Goal: Communication & Community: Answer question/provide support

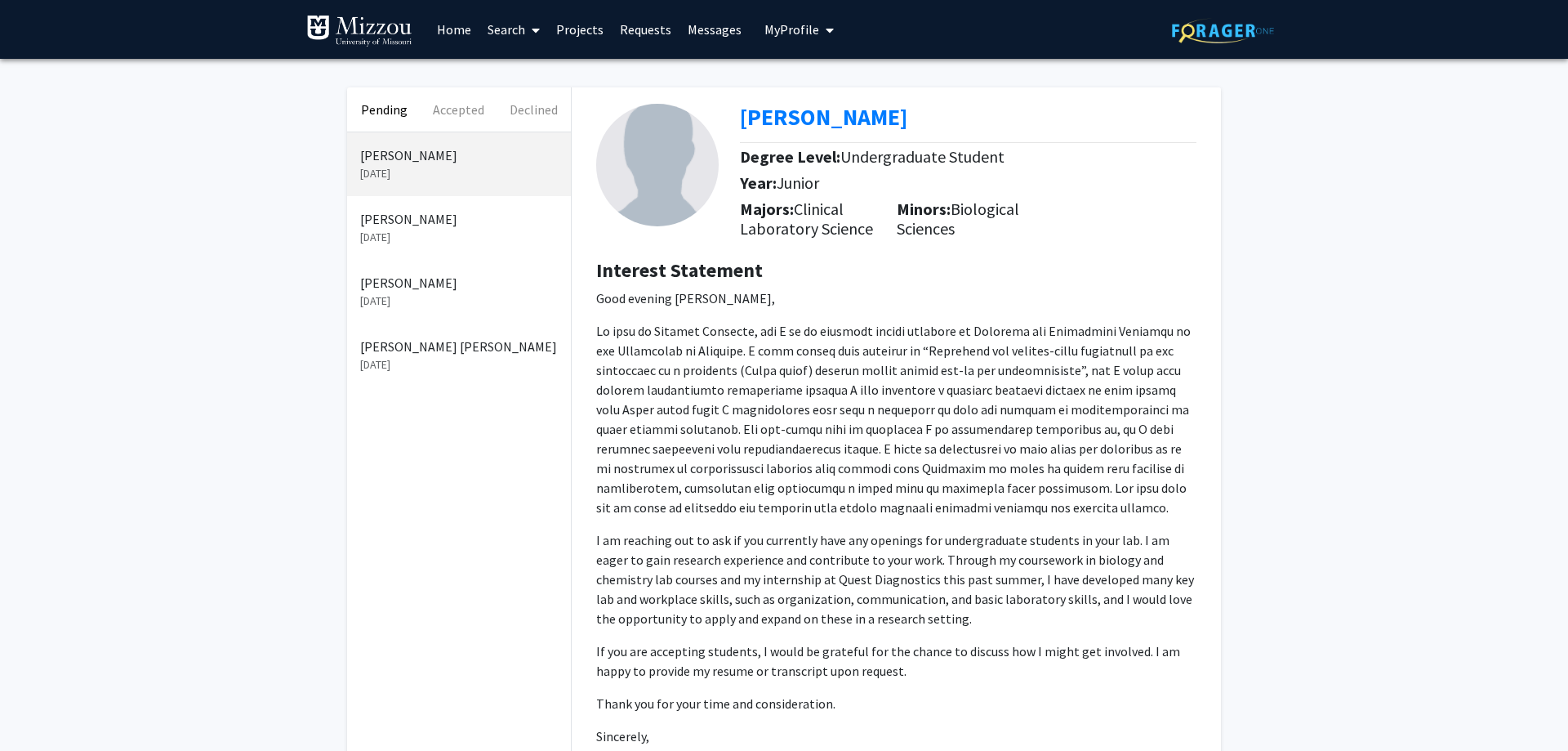
click at [455, 159] on p "[PERSON_NAME]" at bounding box center [458, 155] width 198 height 19
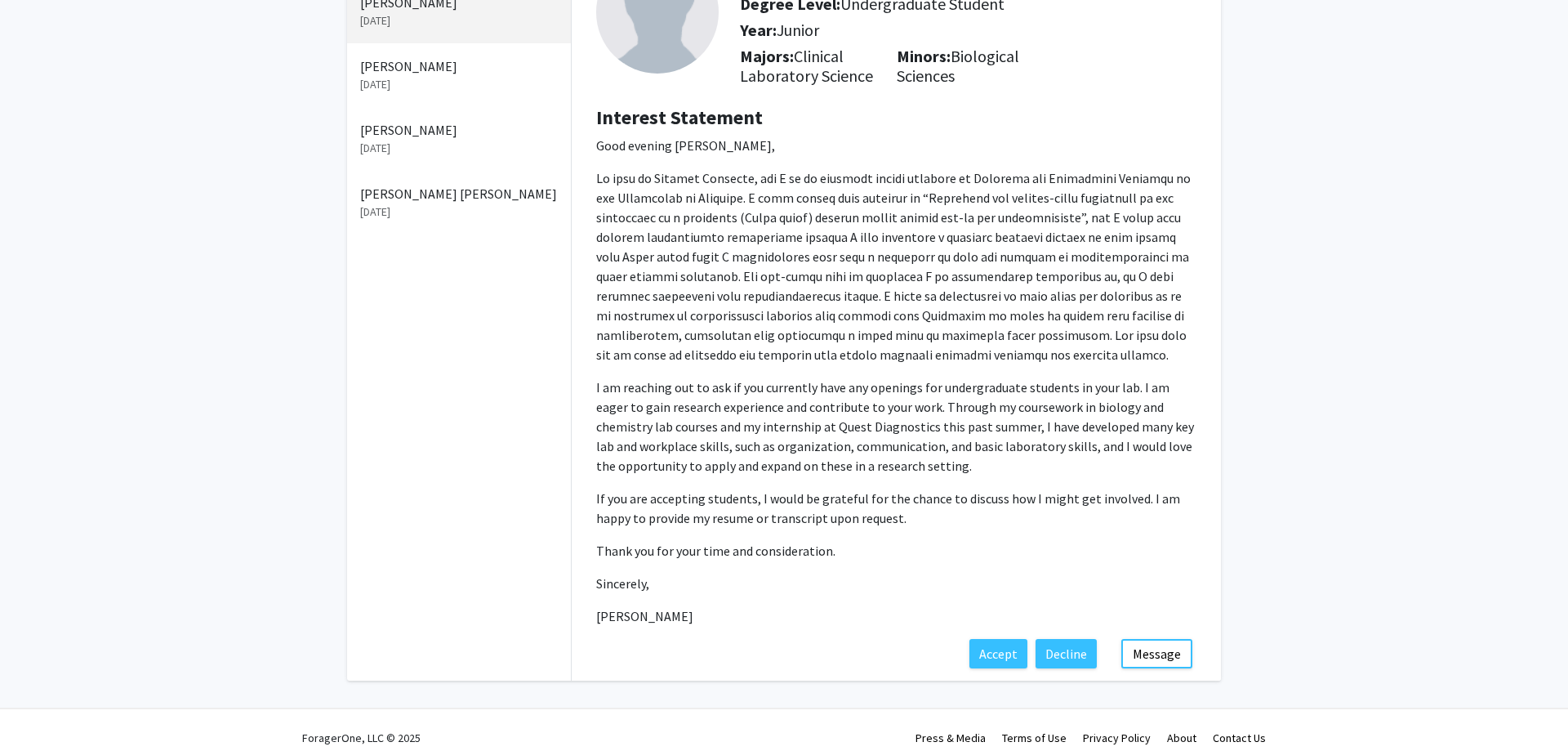
scroll to position [168, 0]
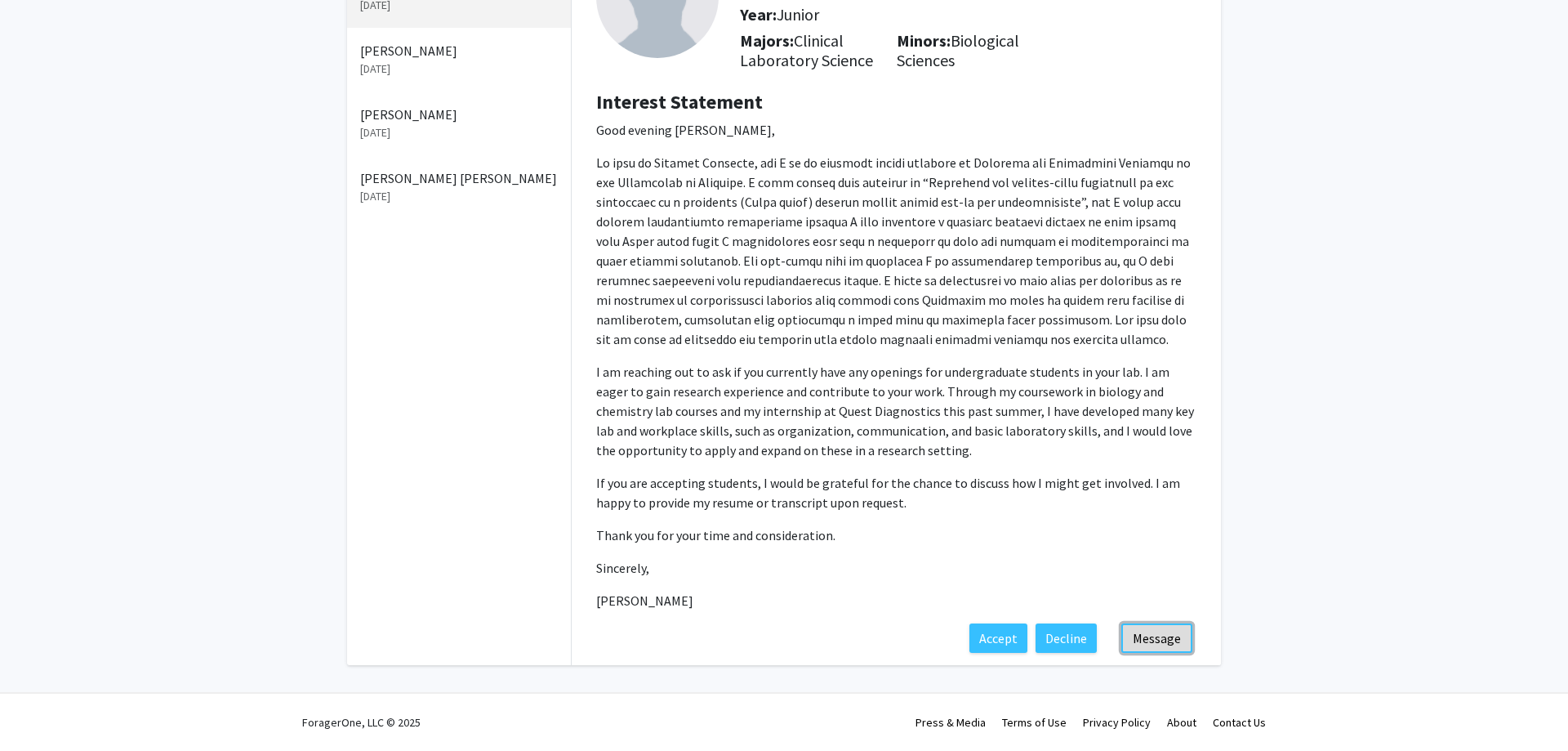
click at [1165, 642] on button "Message" at bounding box center [1156, 637] width 71 height 29
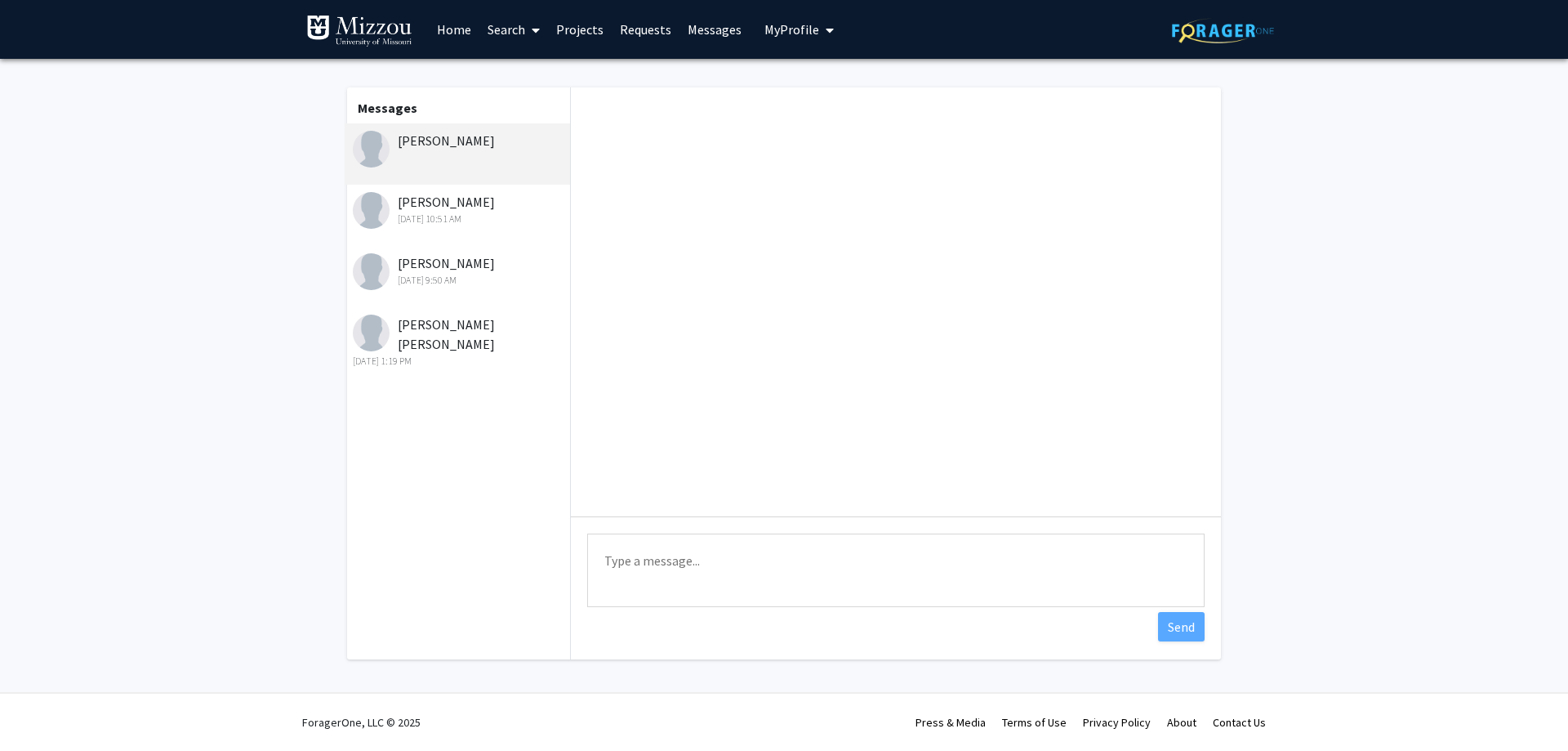
click at [650, 571] on textarea "Type a message" at bounding box center [896, 571] width 618 height 74
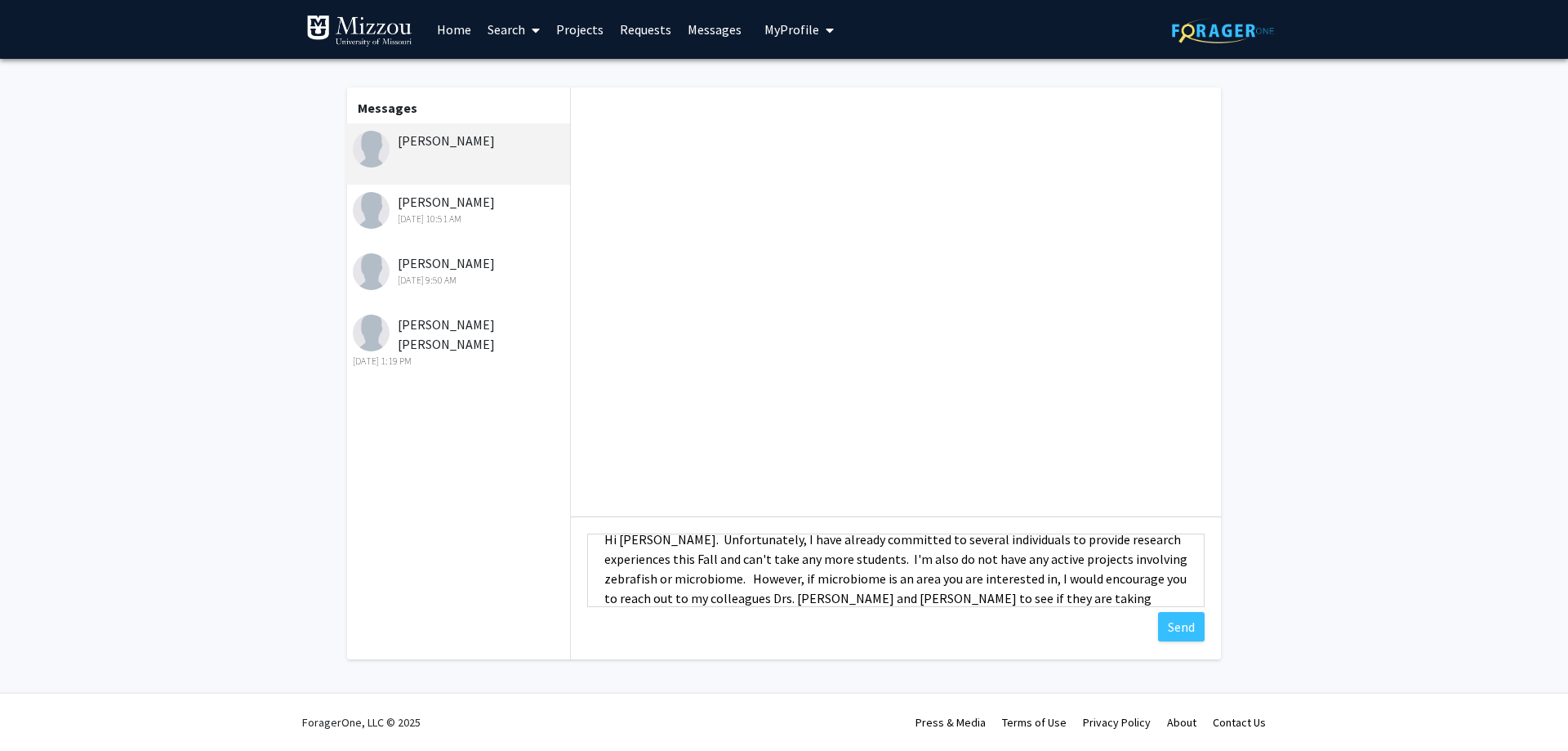
scroll to position [40, 0]
type textarea "Hi [PERSON_NAME]. Unfortunately, I have already committed to several individual…"
click at [1174, 622] on button "Send" at bounding box center [1181, 626] width 47 height 29
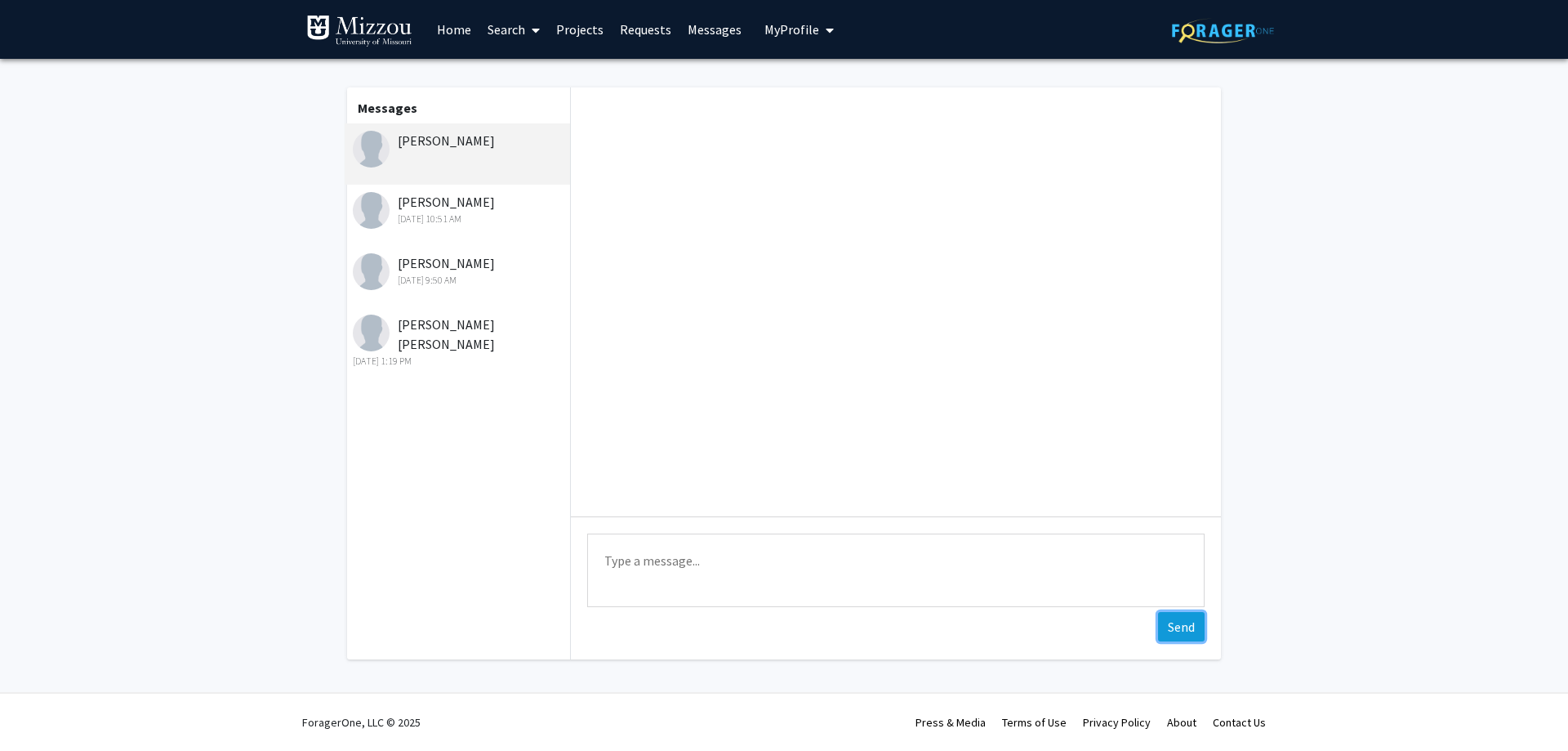
scroll to position [0, 0]
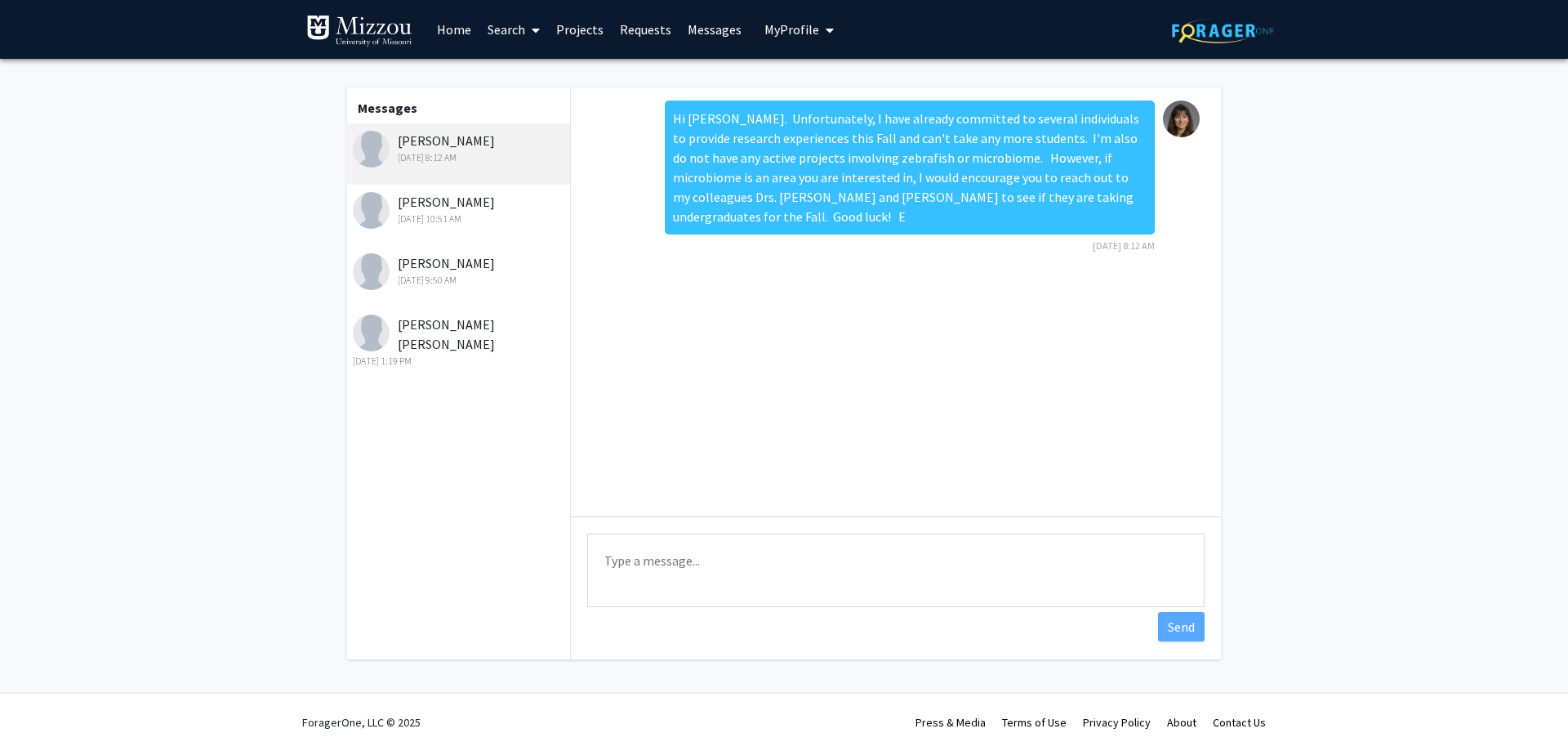
click at [1022, 193] on div "Hi [PERSON_NAME]. Unfortunately, I have already committed to several individual…" at bounding box center [909, 167] width 490 height 134
click at [1038, 137] on div "Hi [PERSON_NAME]. Unfortunately, I have already committed to several individual…" at bounding box center [909, 167] width 490 height 134
